Goal: Use online tool/utility: Utilize a website feature to perform a specific function

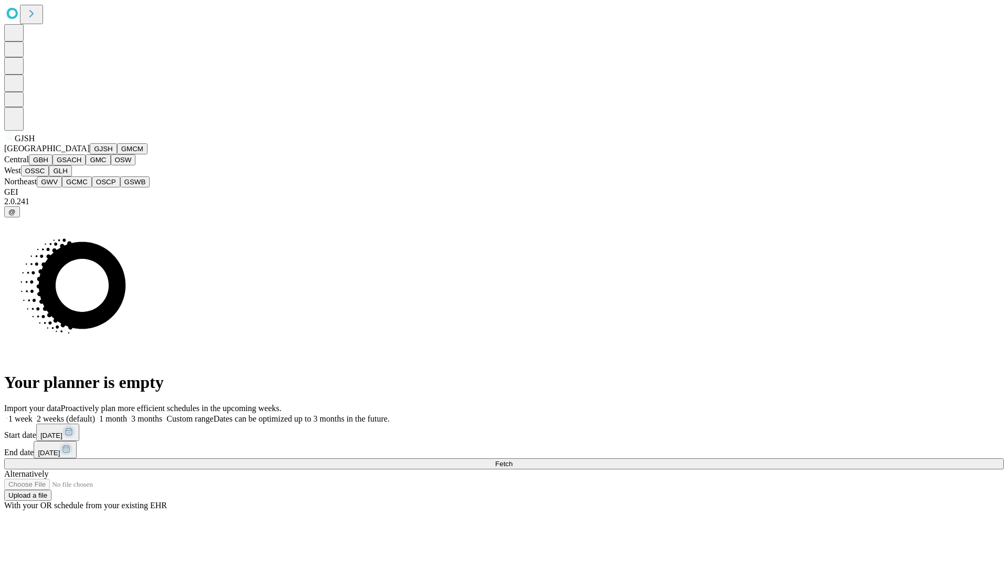
click at [90, 154] on button "GJSH" at bounding box center [103, 148] width 27 height 11
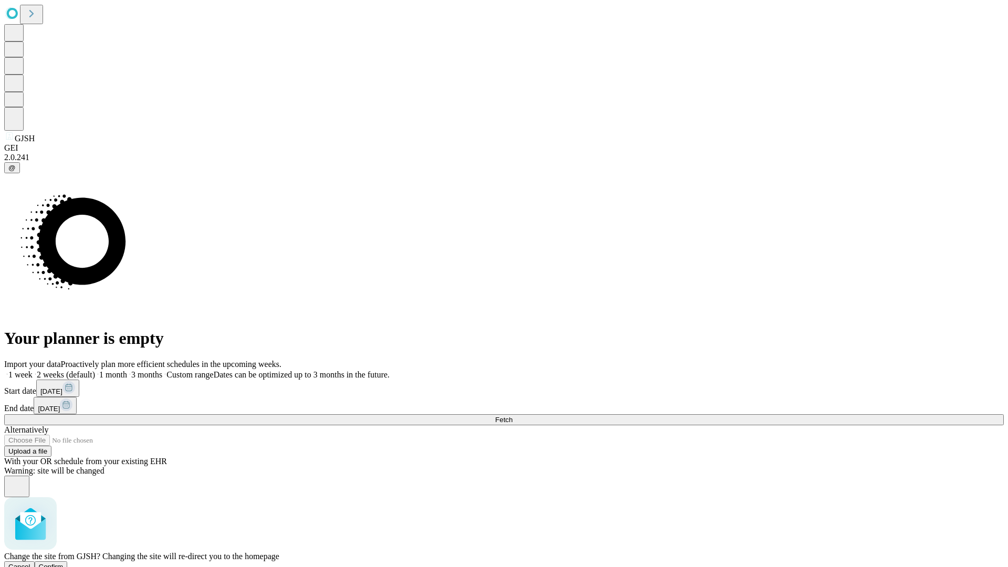
click at [63, 563] on span "Confirm" at bounding box center [51, 567] width 25 height 8
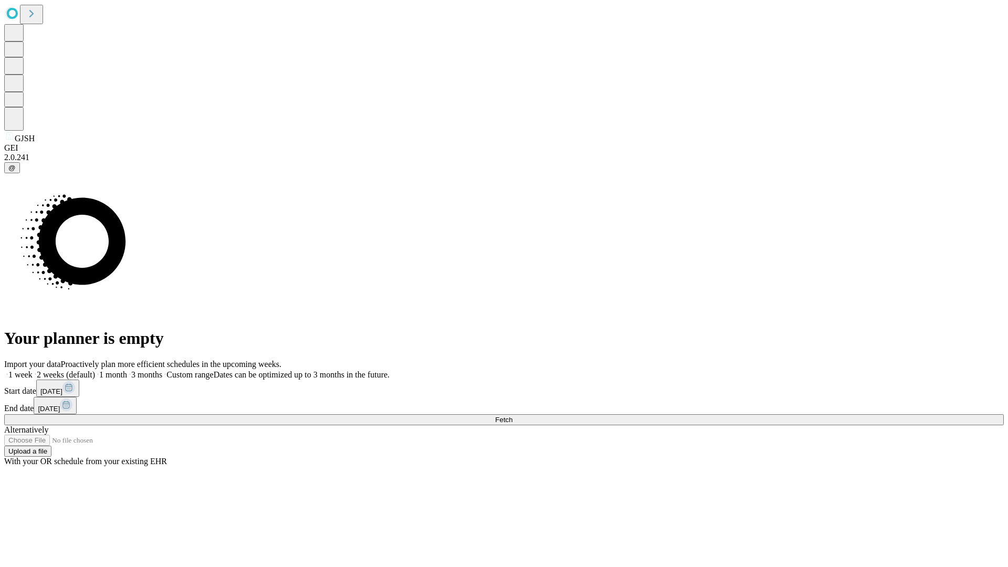
click at [127, 370] on label "1 month" at bounding box center [111, 374] width 32 height 9
click at [512, 416] on span "Fetch" at bounding box center [503, 420] width 17 height 8
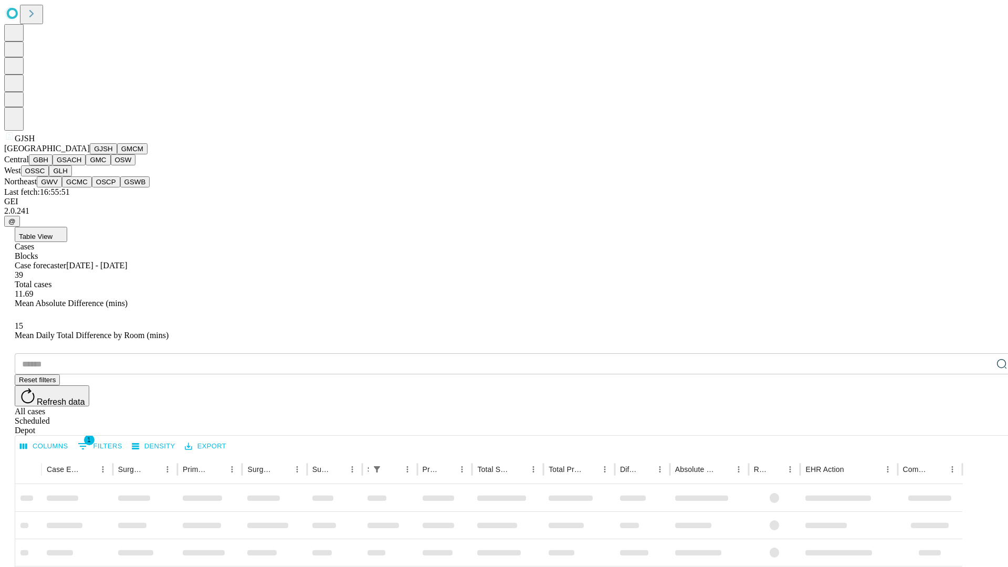
click at [117, 154] on button "GMCM" at bounding box center [132, 148] width 30 height 11
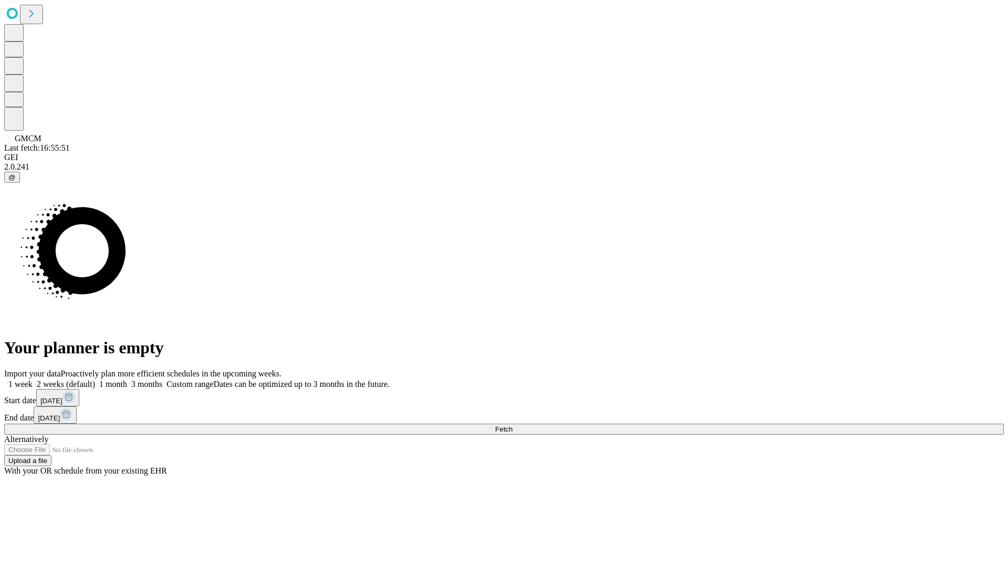
click at [127, 379] on label "1 month" at bounding box center [111, 383] width 32 height 9
click at [512, 425] on span "Fetch" at bounding box center [503, 429] width 17 height 8
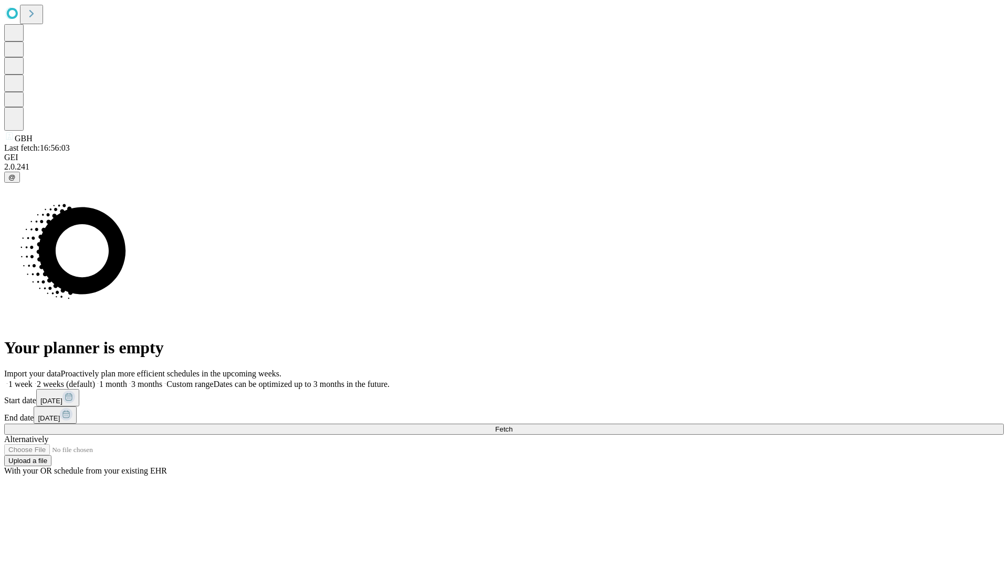
click at [127, 379] on label "1 month" at bounding box center [111, 383] width 32 height 9
click at [512, 425] on span "Fetch" at bounding box center [503, 429] width 17 height 8
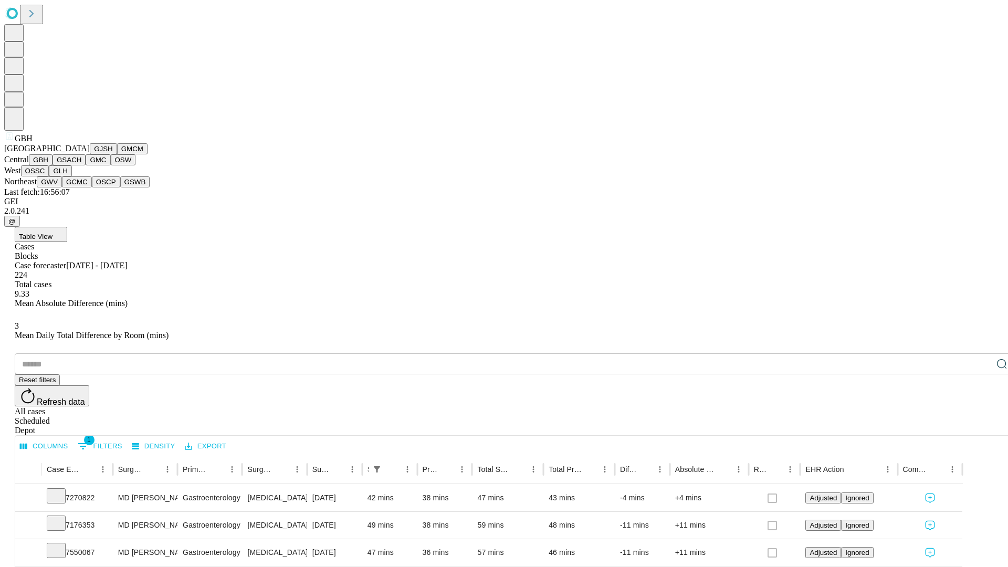
click at [81, 165] on button "GSACH" at bounding box center [68, 159] width 33 height 11
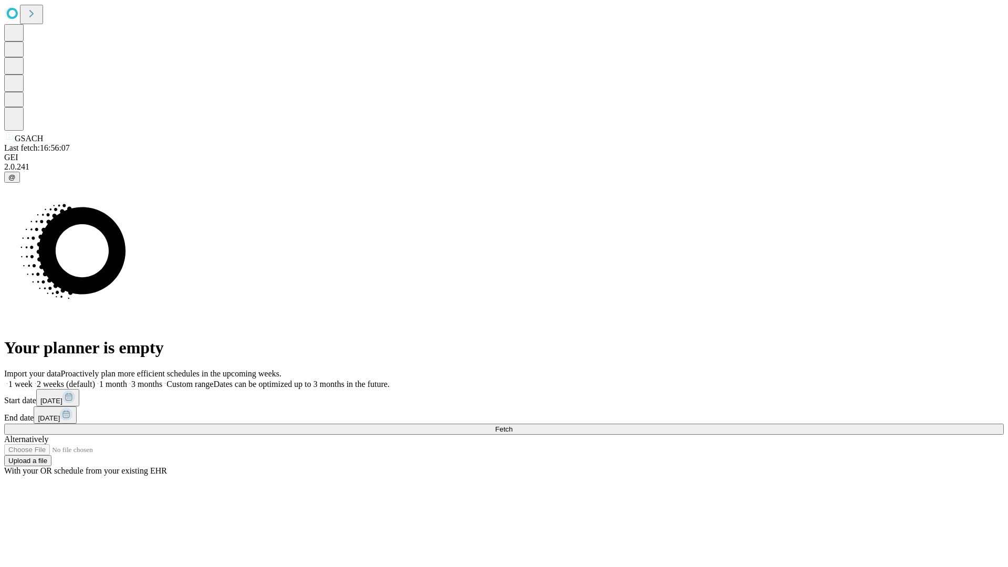
click at [127, 379] on label "1 month" at bounding box center [111, 383] width 32 height 9
click at [512, 425] on span "Fetch" at bounding box center [503, 429] width 17 height 8
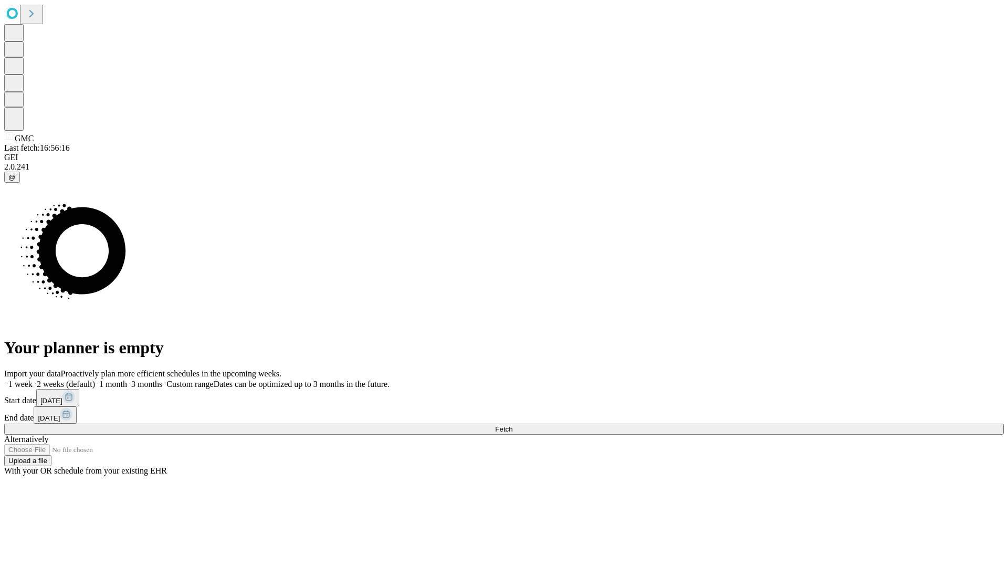
click at [127, 379] on label "1 month" at bounding box center [111, 383] width 32 height 9
click at [512, 425] on span "Fetch" at bounding box center [503, 429] width 17 height 8
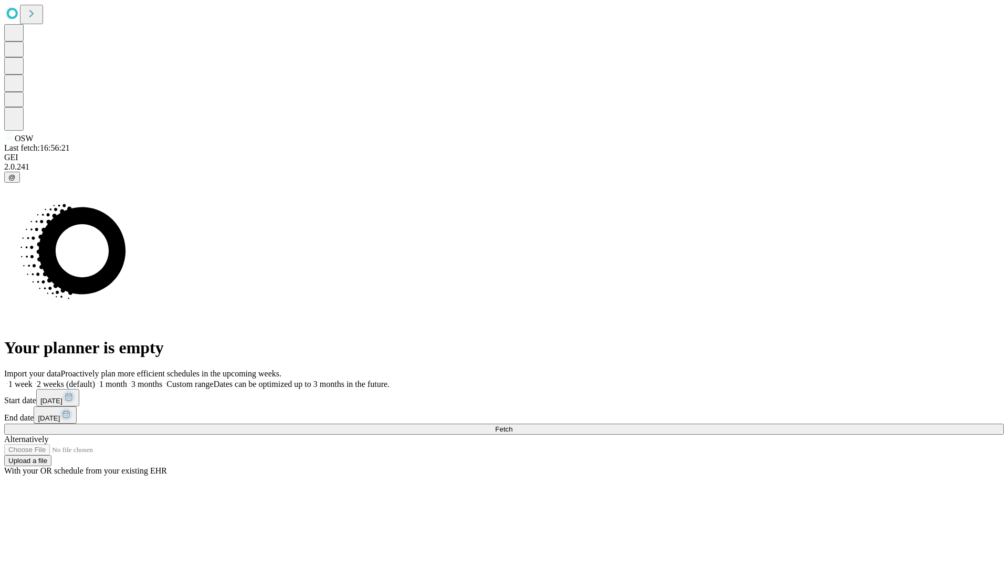
click at [127, 379] on label "1 month" at bounding box center [111, 383] width 32 height 9
click at [512, 425] on span "Fetch" at bounding box center [503, 429] width 17 height 8
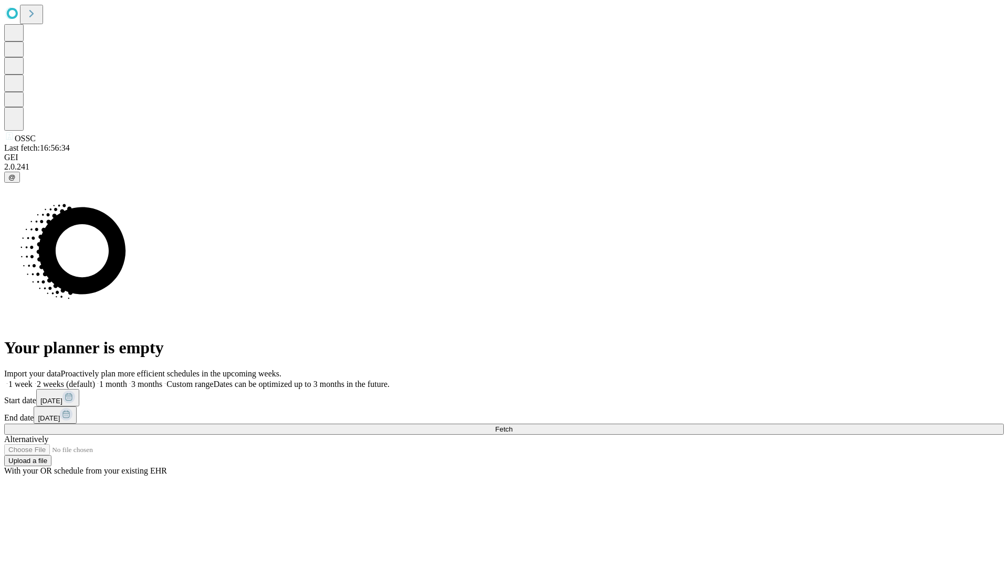
click at [127, 379] on label "1 month" at bounding box center [111, 383] width 32 height 9
click at [512, 425] on span "Fetch" at bounding box center [503, 429] width 17 height 8
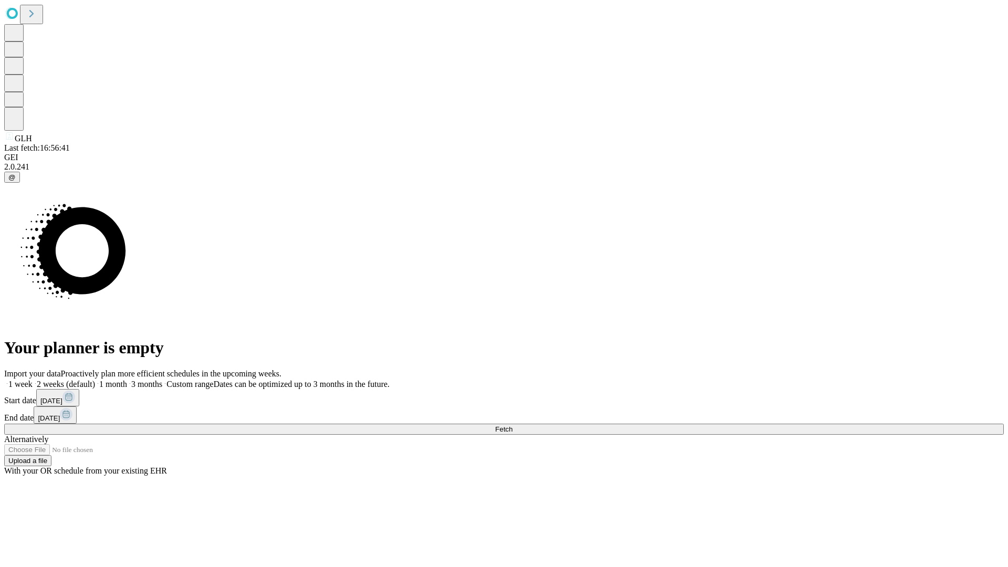
click at [127, 379] on label "1 month" at bounding box center [111, 383] width 32 height 9
click at [512, 425] on span "Fetch" at bounding box center [503, 429] width 17 height 8
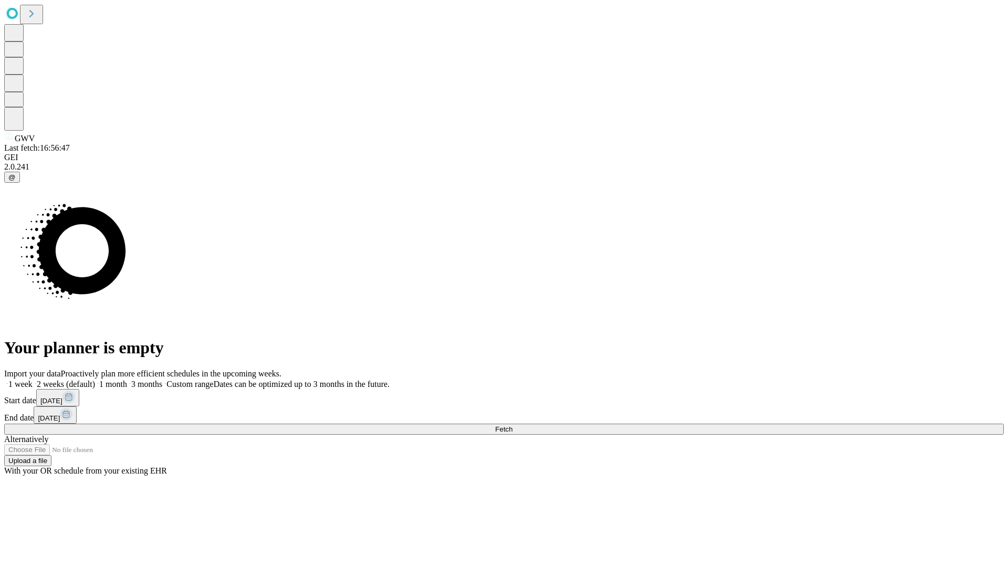
click at [127, 379] on label "1 month" at bounding box center [111, 383] width 32 height 9
click at [512, 425] on span "Fetch" at bounding box center [503, 429] width 17 height 8
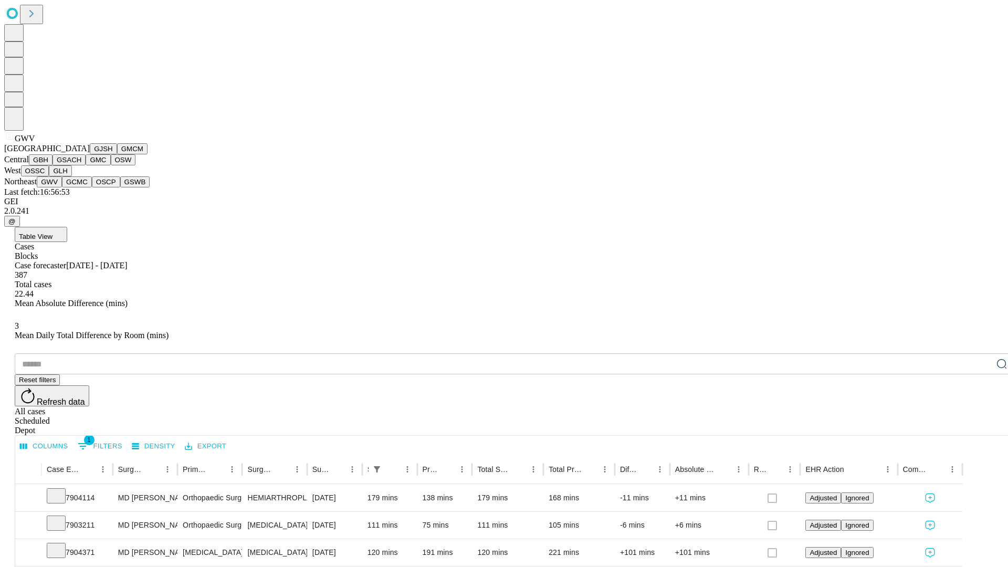
click at [81, 187] on button "GCMC" at bounding box center [77, 181] width 30 height 11
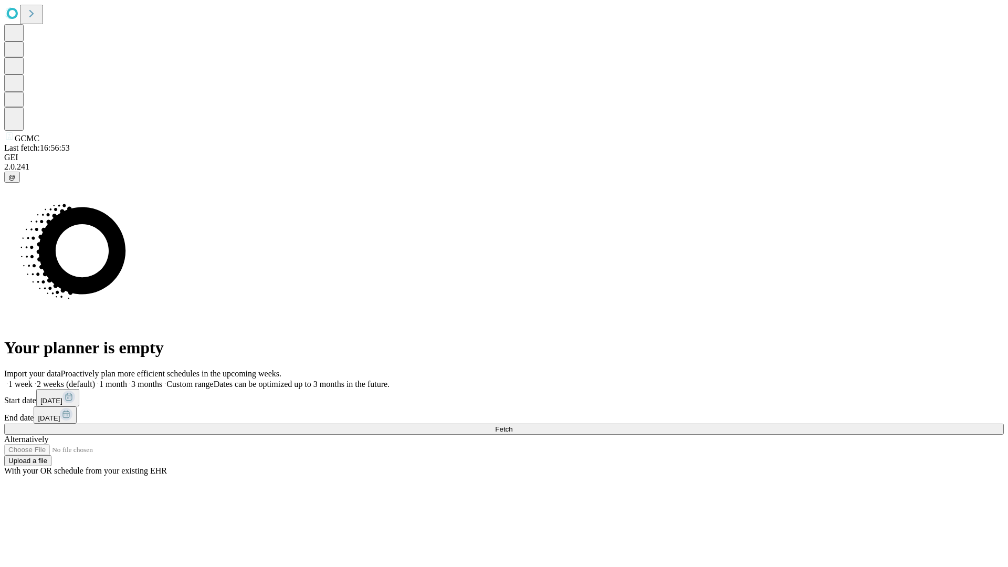
click at [127, 379] on label "1 month" at bounding box center [111, 383] width 32 height 9
click at [512, 425] on span "Fetch" at bounding box center [503, 429] width 17 height 8
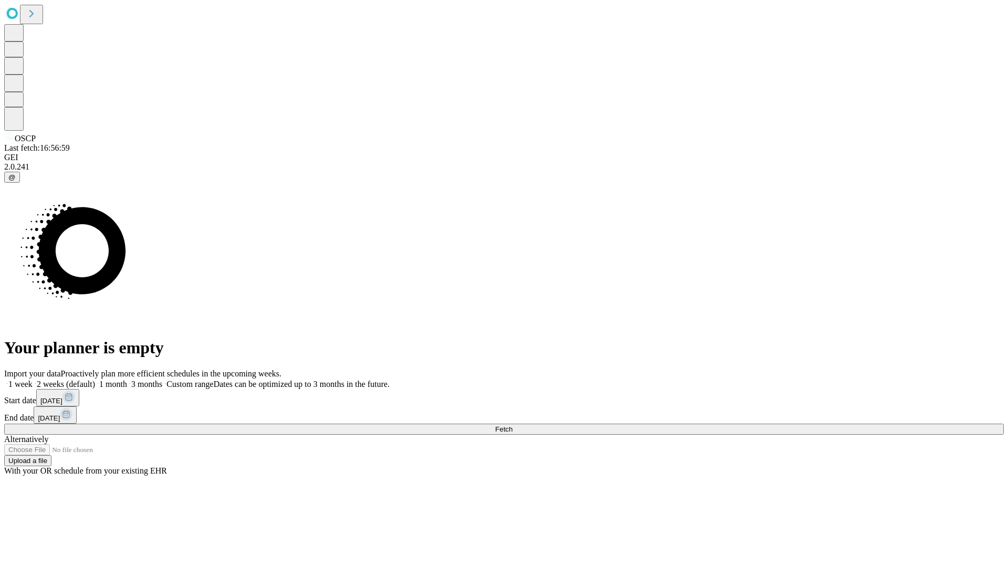
click at [127, 379] on label "1 month" at bounding box center [111, 383] width 32 height 9
click at [512, 425] on span "Fetch" at bounding box center [503, 429] width 17 height 8
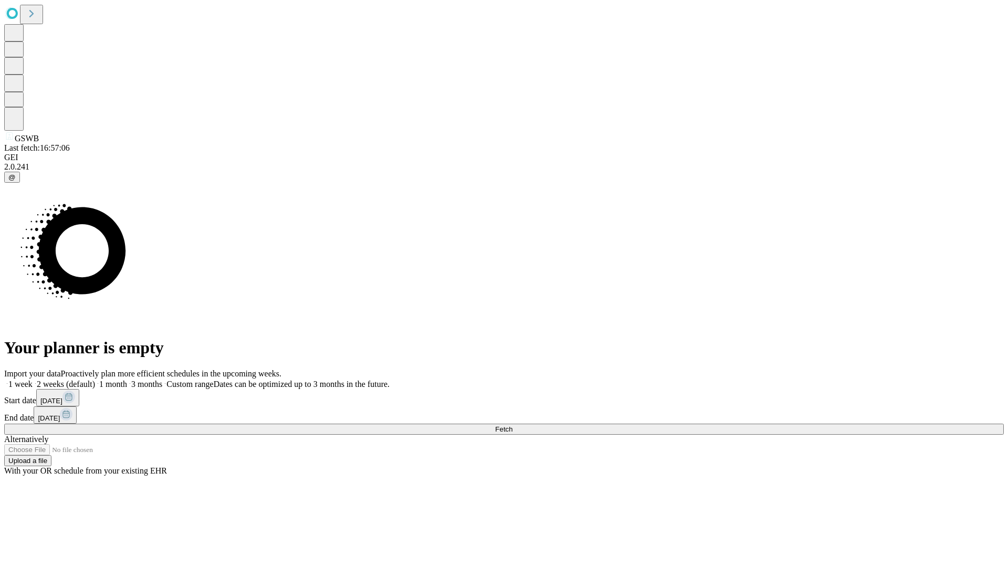
click at [127, 379] on label "1 month" at bounding box center [111, 383] width 32 height 9
click at [512, 425] on span "Fetch" at bounding box center [503, 429] width 17 height 8
